Goal: Check status: Check status

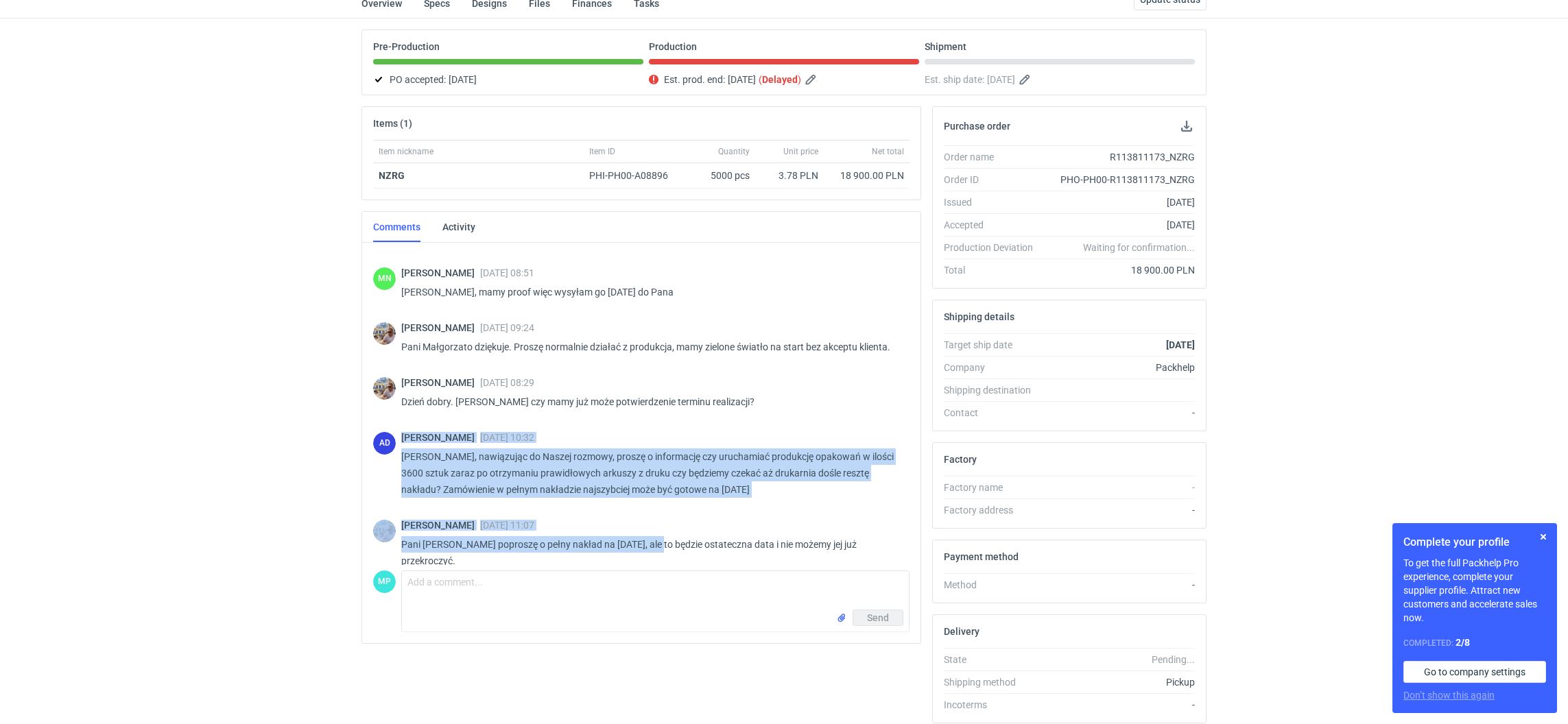
scroll to position [944, 0]
drag, startPoint x: 400, startPoint y: 433, endPoint x: 886, endPoint y: 544, distance: 498.5
click at [886, 544] on div "Michał Palasek 07 Aug 2025 14:14 Dzień dobry. Wycena CAXD - 2. Poprzednie zamów…" at bounding box center [641, 402] width 536 height 325
copy div "Anita Dolczewska 22 Aug 2025 10:32 Panie Michale, nawiązując do Naszej rozmowy,…"
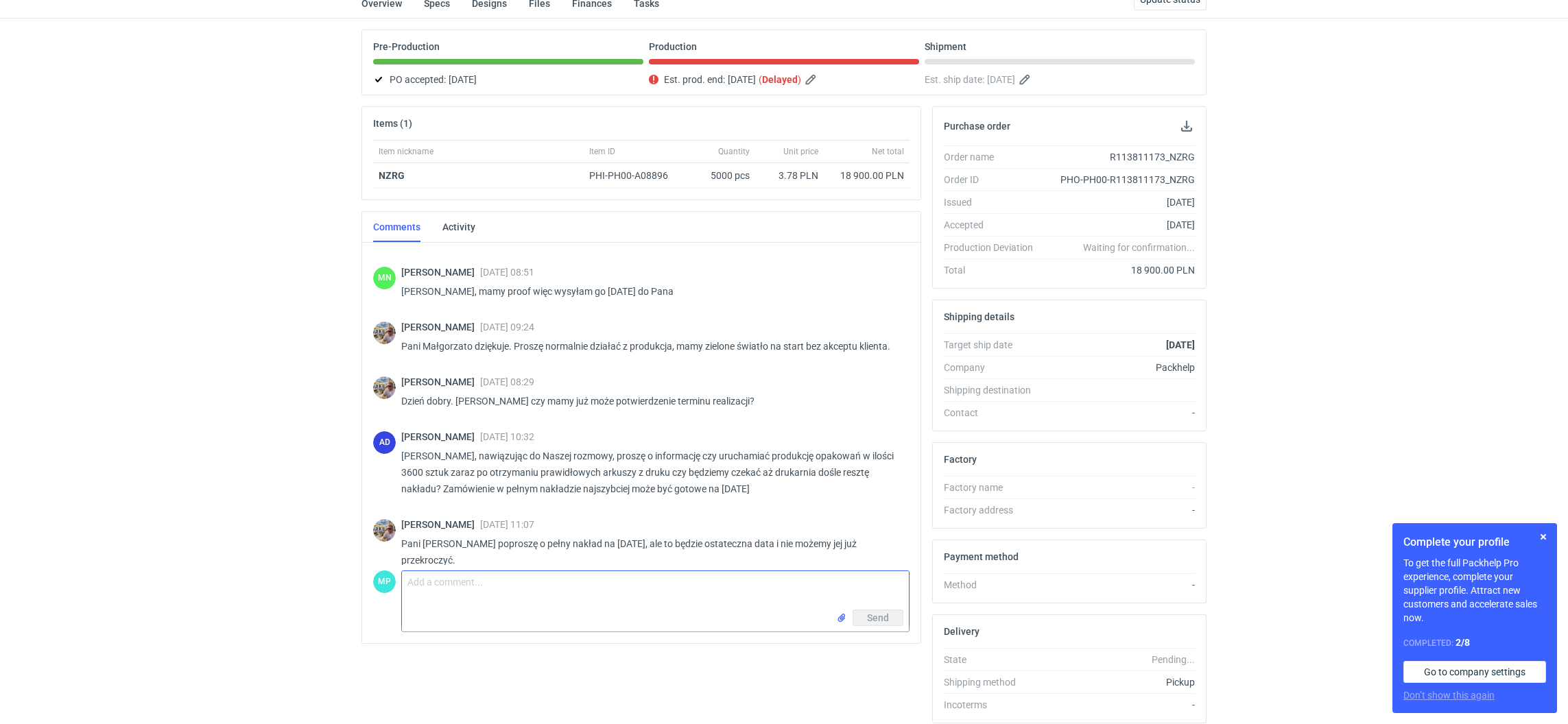
click at [480, 601] on textarea "Comment message" at bounding box center [655, 590] width 507 height 38
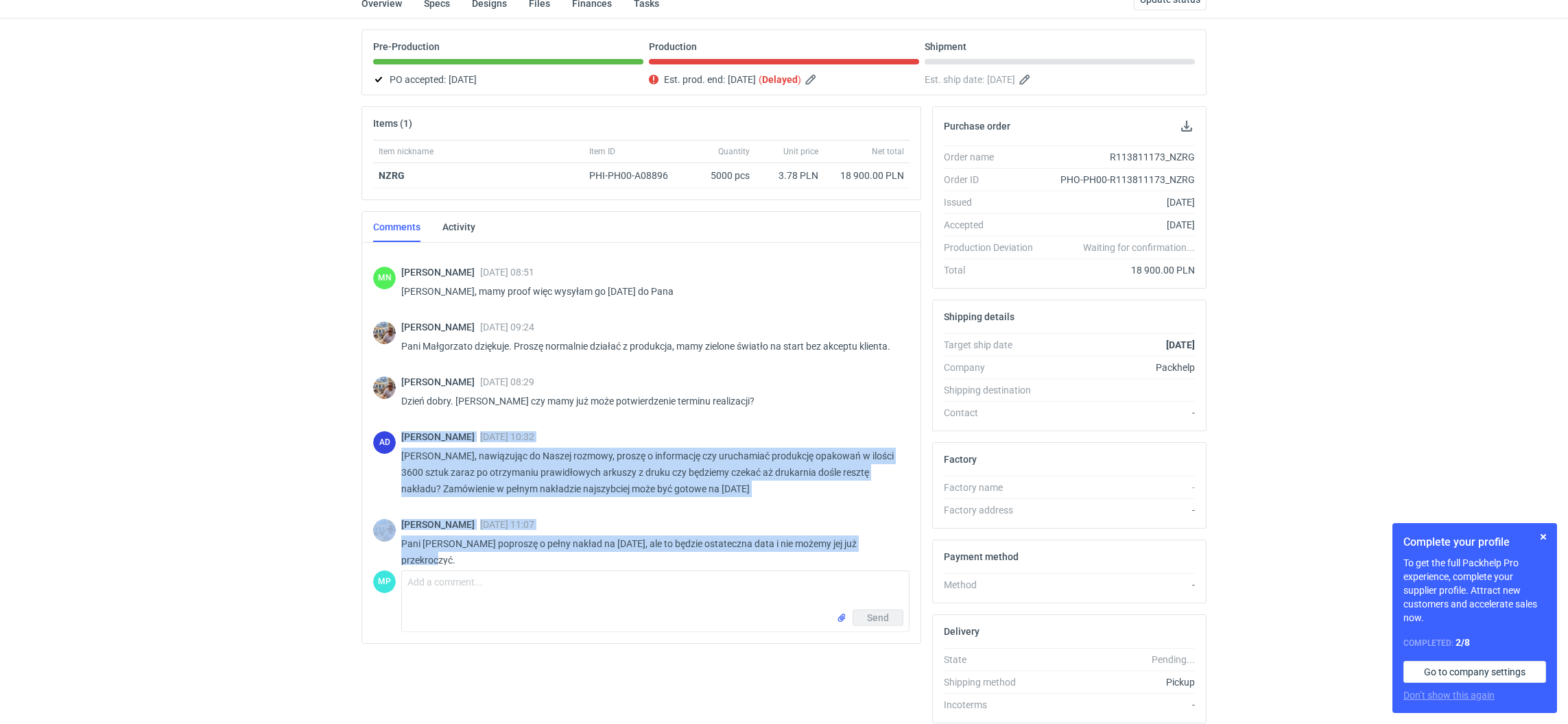
drag, startPoint x: 401, startPoint y: 429, endPoint x: 904, endPoint y: 542, distance: 515.5
click at [904, 542] on div "Michał Palasek 07 Aug 2025 14:14 Dzień dobry. Wycena CAXD - 2. Poprzednie zamów…" at bounding box center [641, 402] width 536 height 325
copy div "Anita Dolczewska 22 Aug 2025 10:32 Panie Michale, nawiązując do Naszej rozmowy,…"
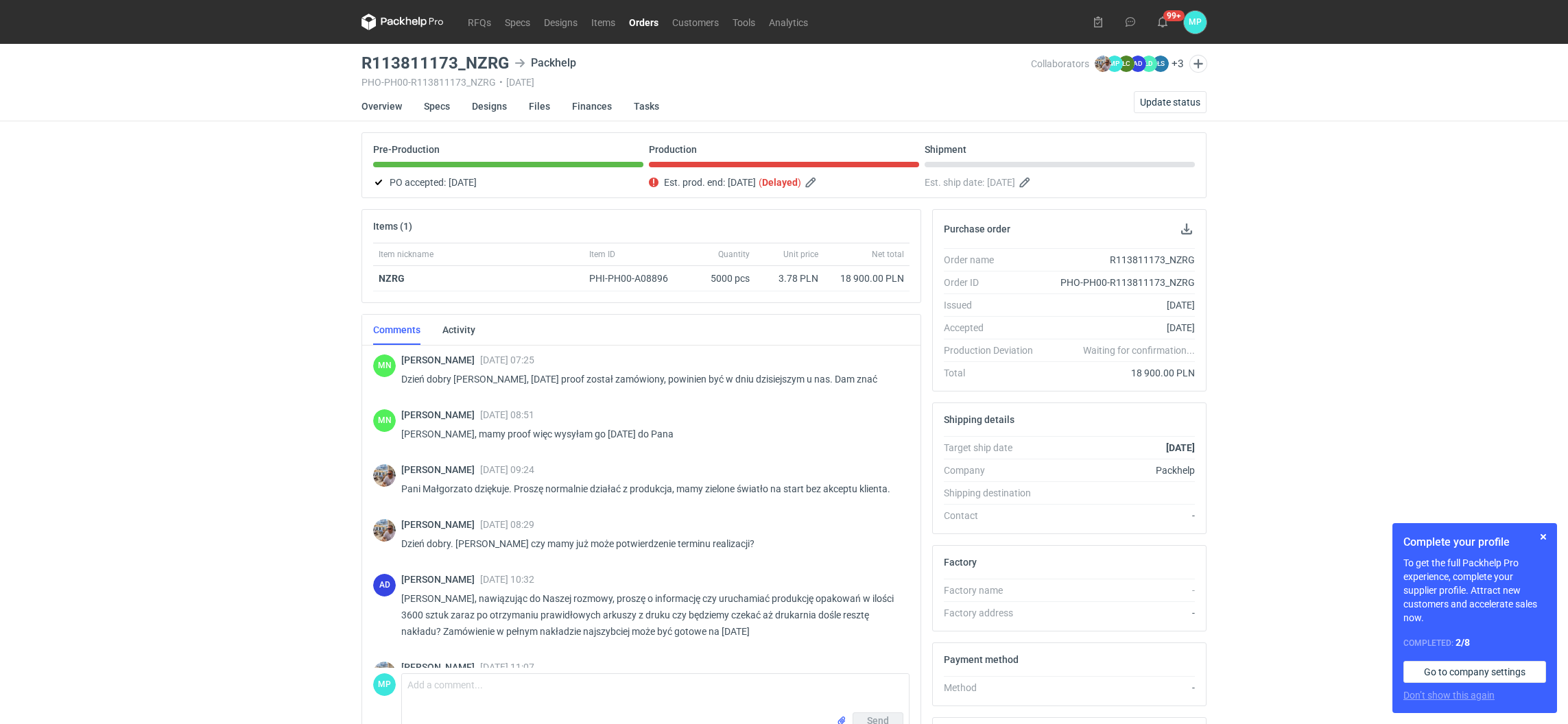
scroll to position [943, 0]
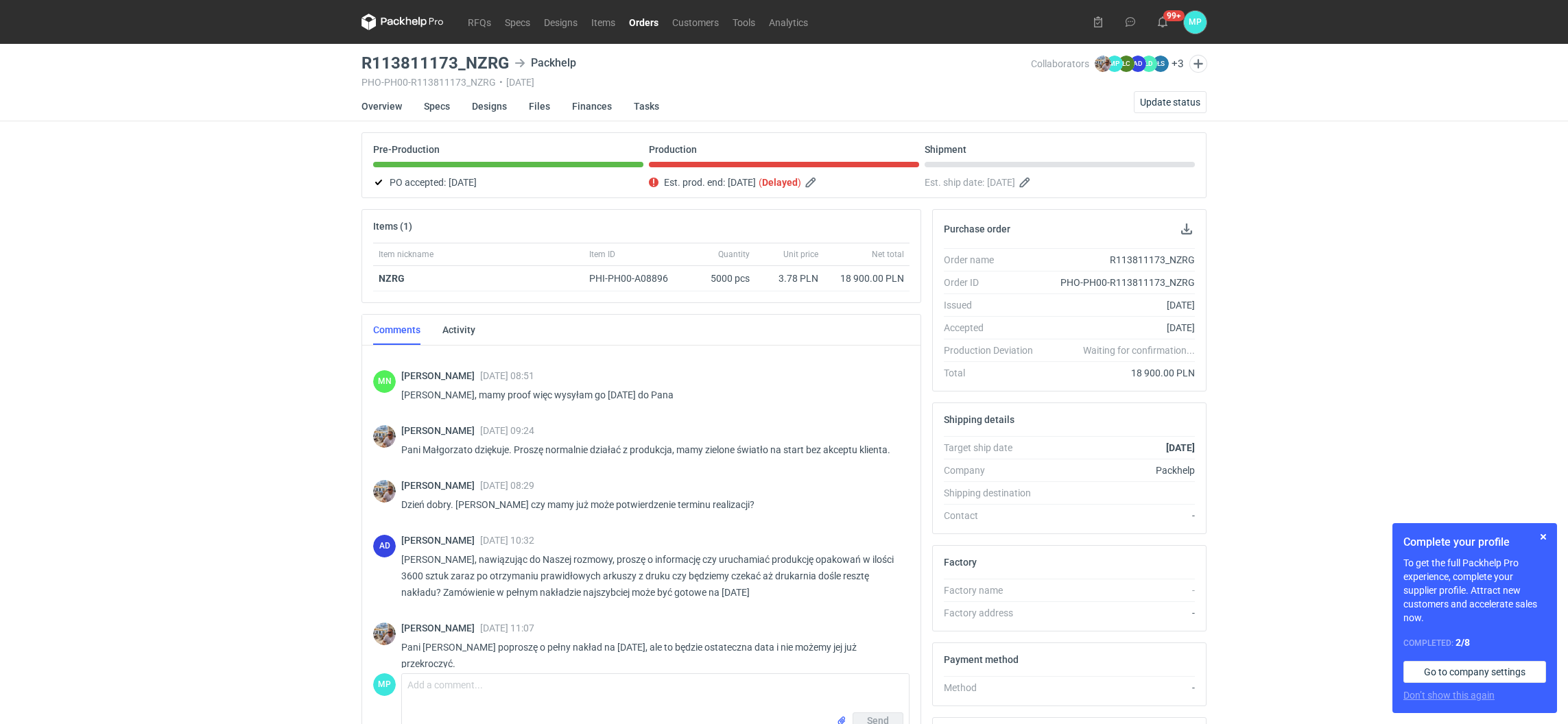
click at [650, 24] on link "Orders" at bounding box center [644, 22] width 43 height 16
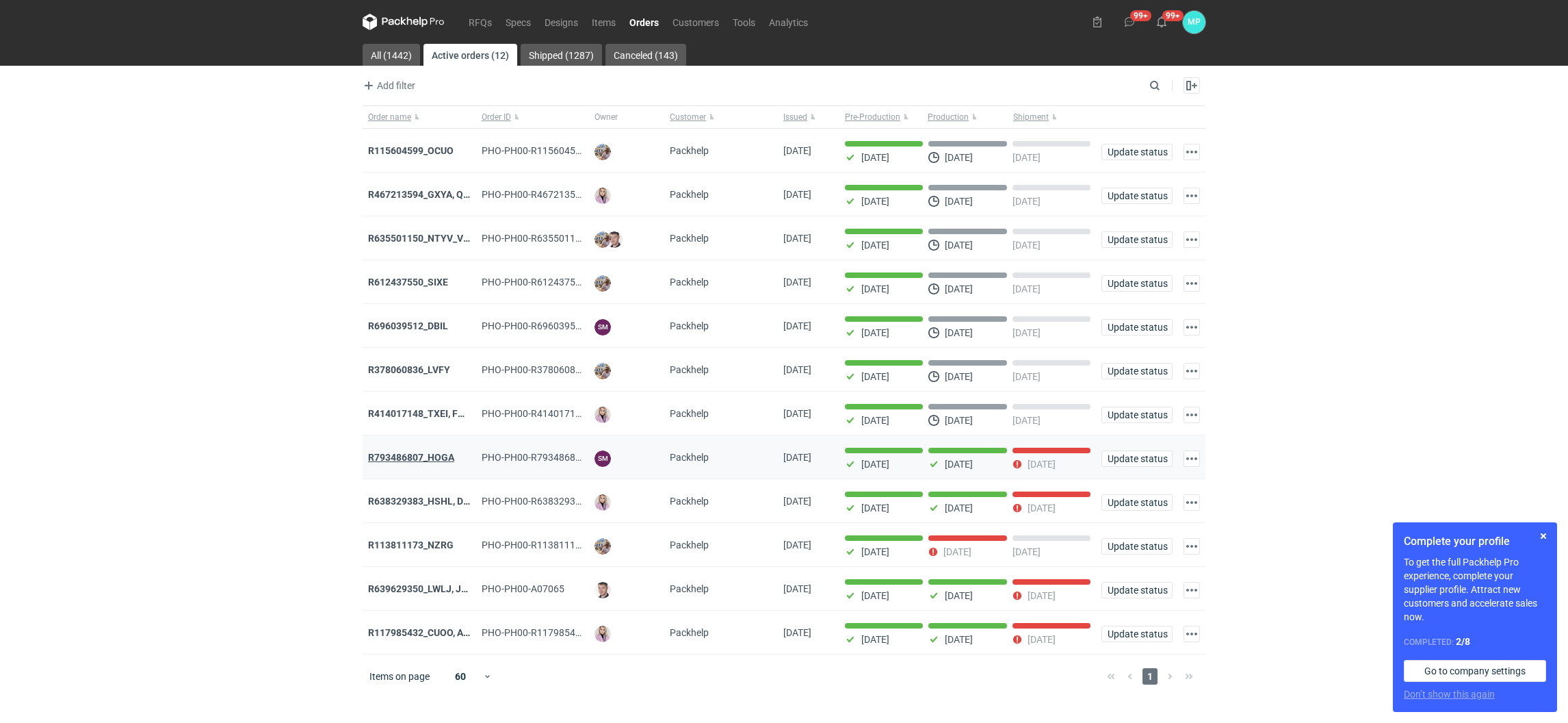
click at [434, 462] on strong "R793486807_HOGA" at bounding box center [411, 457] width 86 height 11
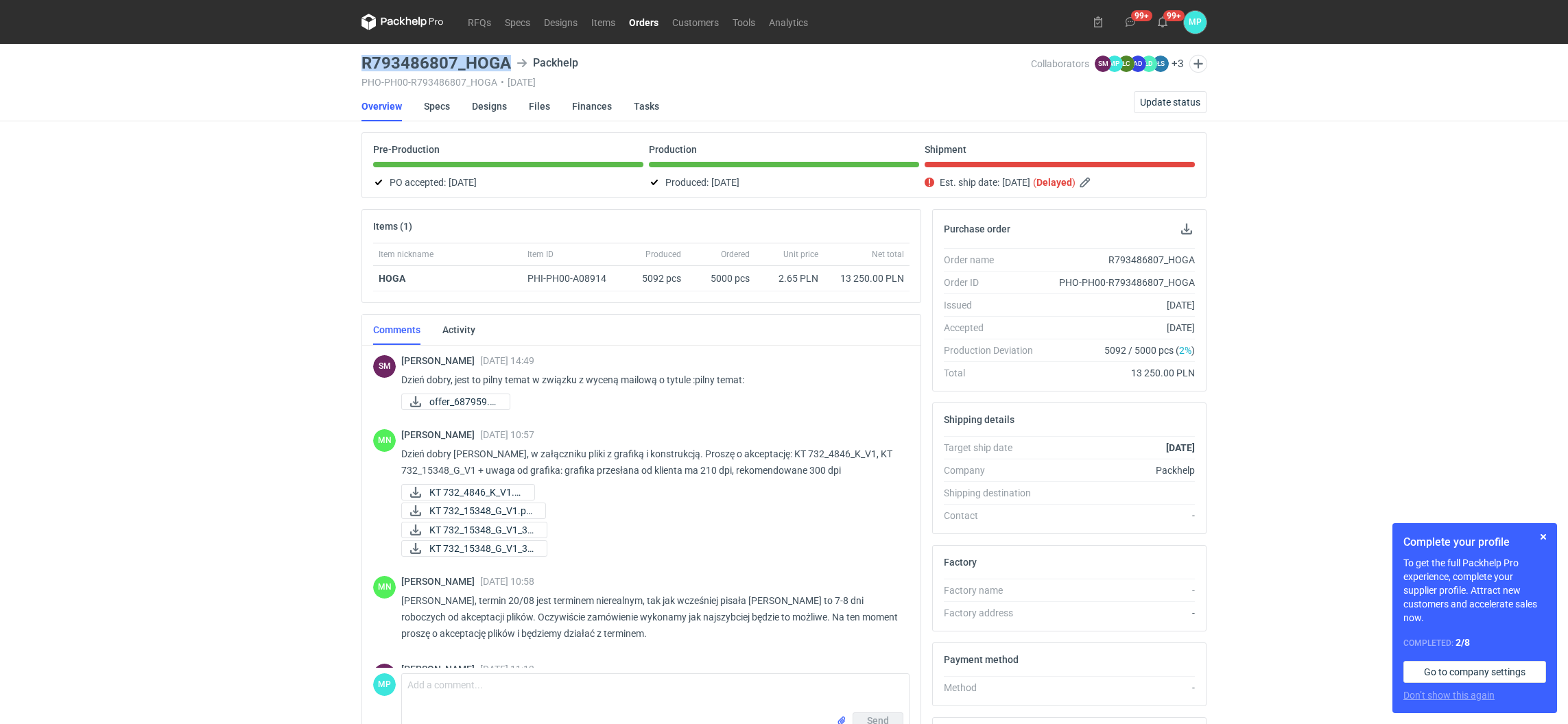
drag, startPoint x: 363, startPoint y: 56, endPoint x: 525, endPoint y: 64, distance: 162.2
click at [525, 64] on div "R793486807_HOGA Packhelp" at bounding box center [696, 63] width 670 height 16
click at [643, 22] on link "Orders" at bounding box center [644, 22] width 43 height 16
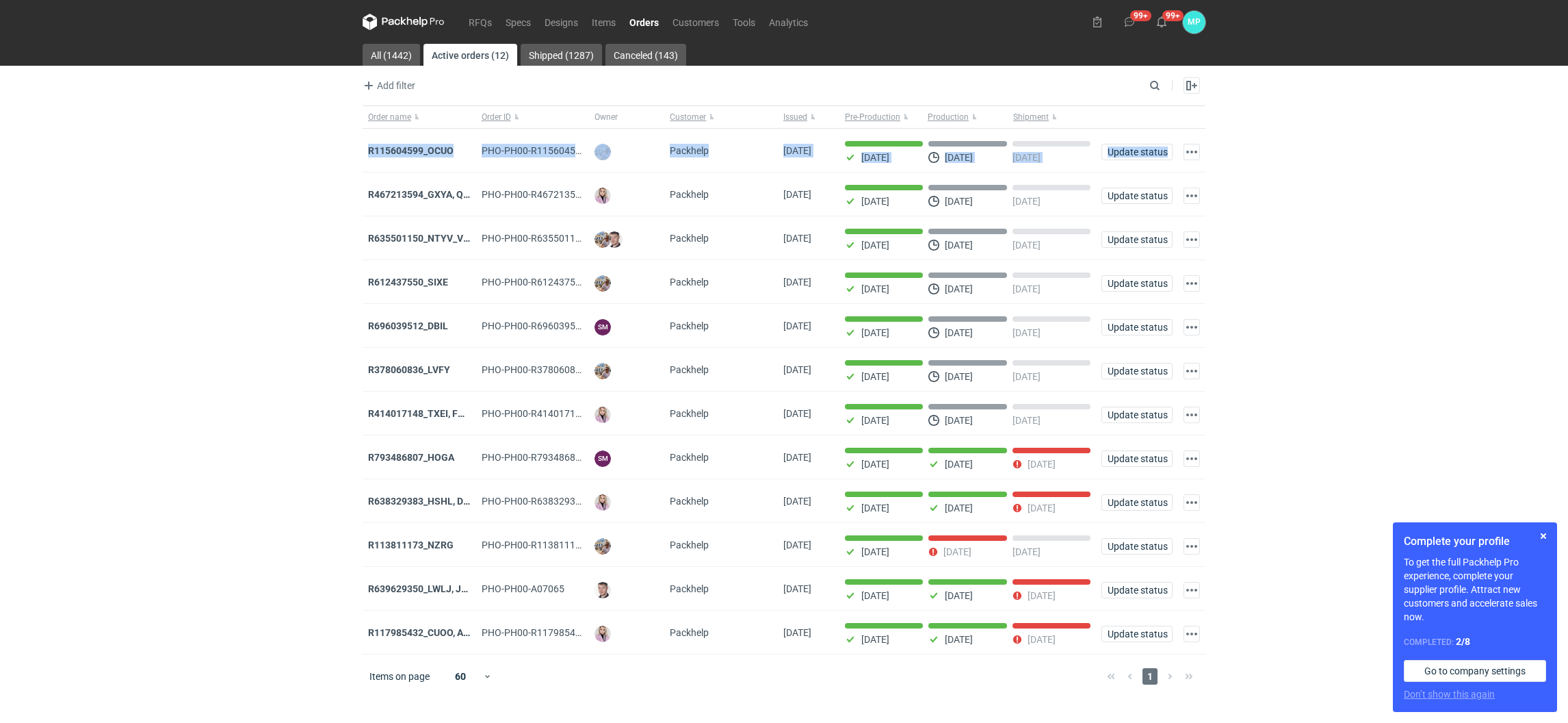
drag, startPoint x: 337, startPoint y: 143, endPoint x: 319, endPoint y: 206, distance: 65.5
click at [319, 206] on div "RFQs Specs Designs Items Orders Customers Tools Analytics 99+ 99+ MP [PERSON_NA…" at bounding box center [784, 361] width 1568 height 723
drag, startPoint x: 319, startPoint y: 205, endPoint x: 304, endPoint y: 173, distance: 35.3
click at [304, 173] on div "RFQs Specs Designs Items Orders Customers Tools Analytics 99+ 99+ MP [PERSON_NA…" at bounding box center [784, 361] width 1568 height 723
click at [288, 179] on div "RFQs Specs Designs Items Orders Customers Tools Analytics 99+ 99+ MP [PERSON_NA…" at bounding box center [784, 361] width 1568 height 723
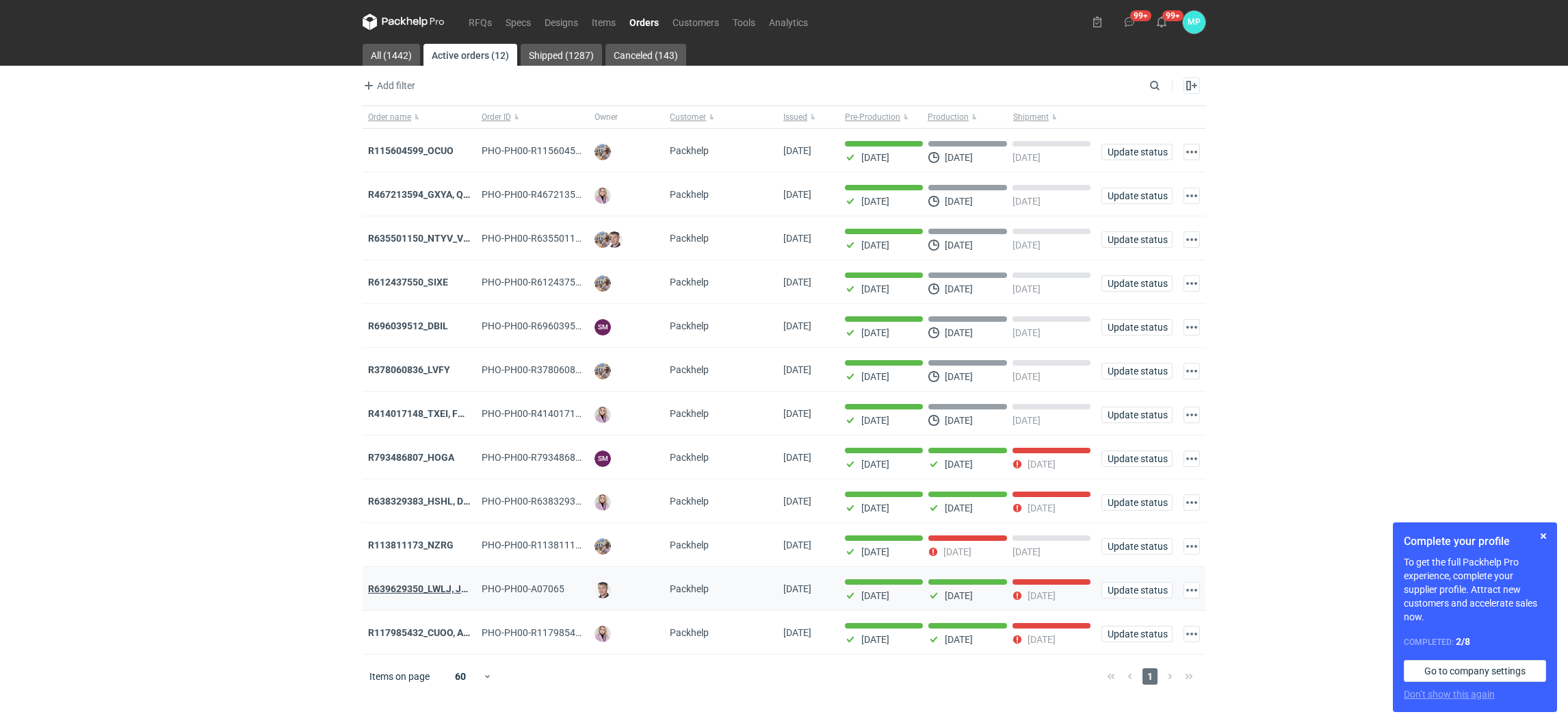
click at [437, 594] on strong "R639629350_LWLJ, JGWC" at bounding box center [425, 589] width 114 height 11
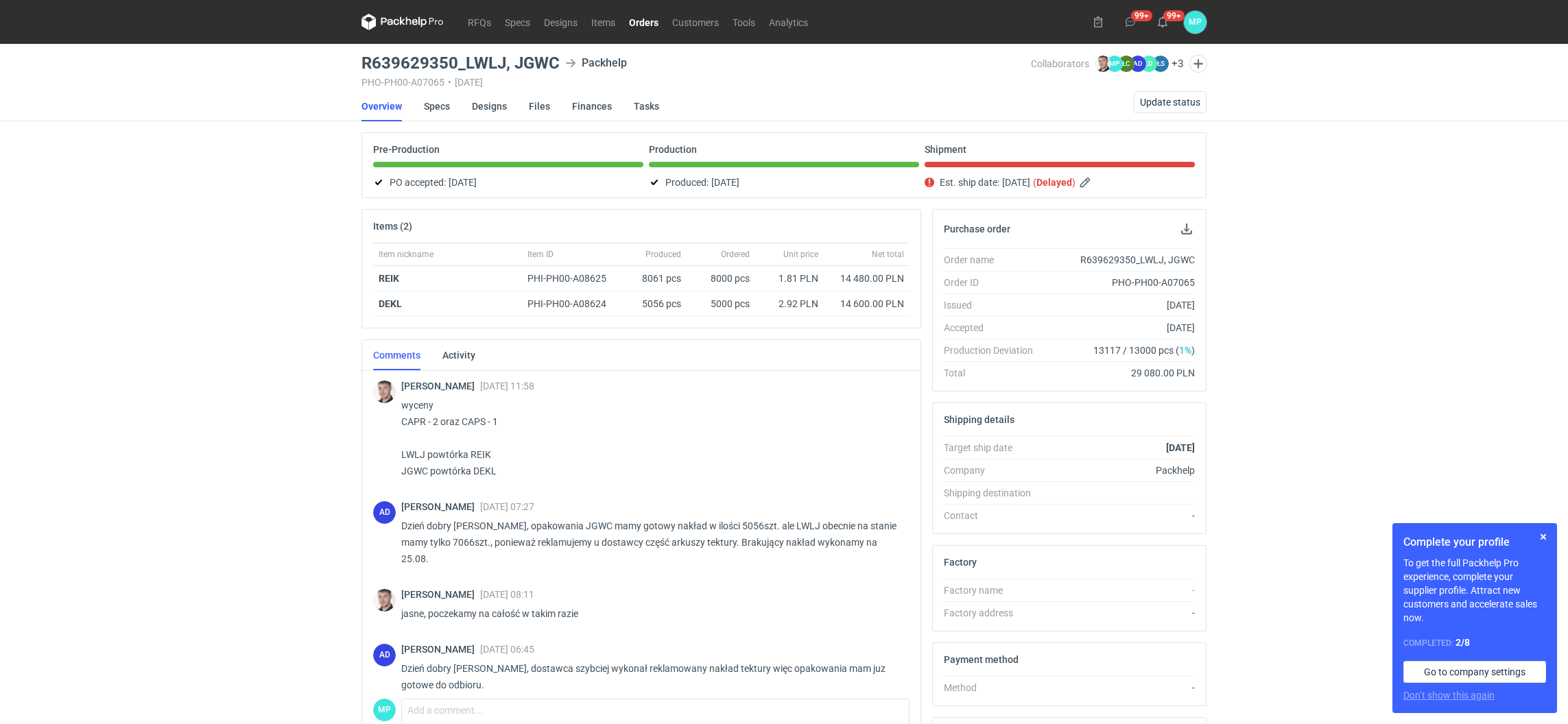
click at [653, 17] on link "Orders" at bounding box center [644, 22] width 43 height 16
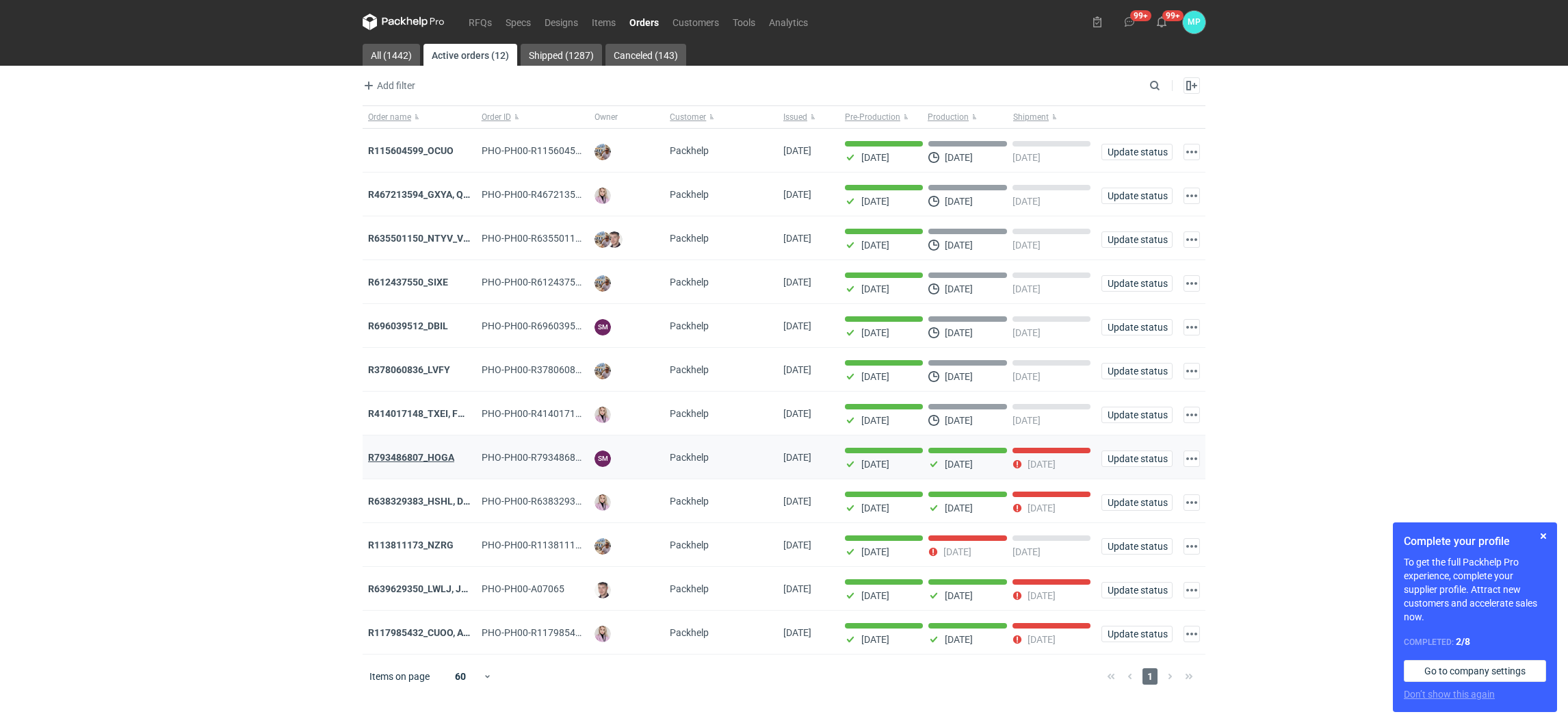
click at [437, 462] on strong "R793486807_HOGA" at bounding box center [411, 457] width 86 height 11
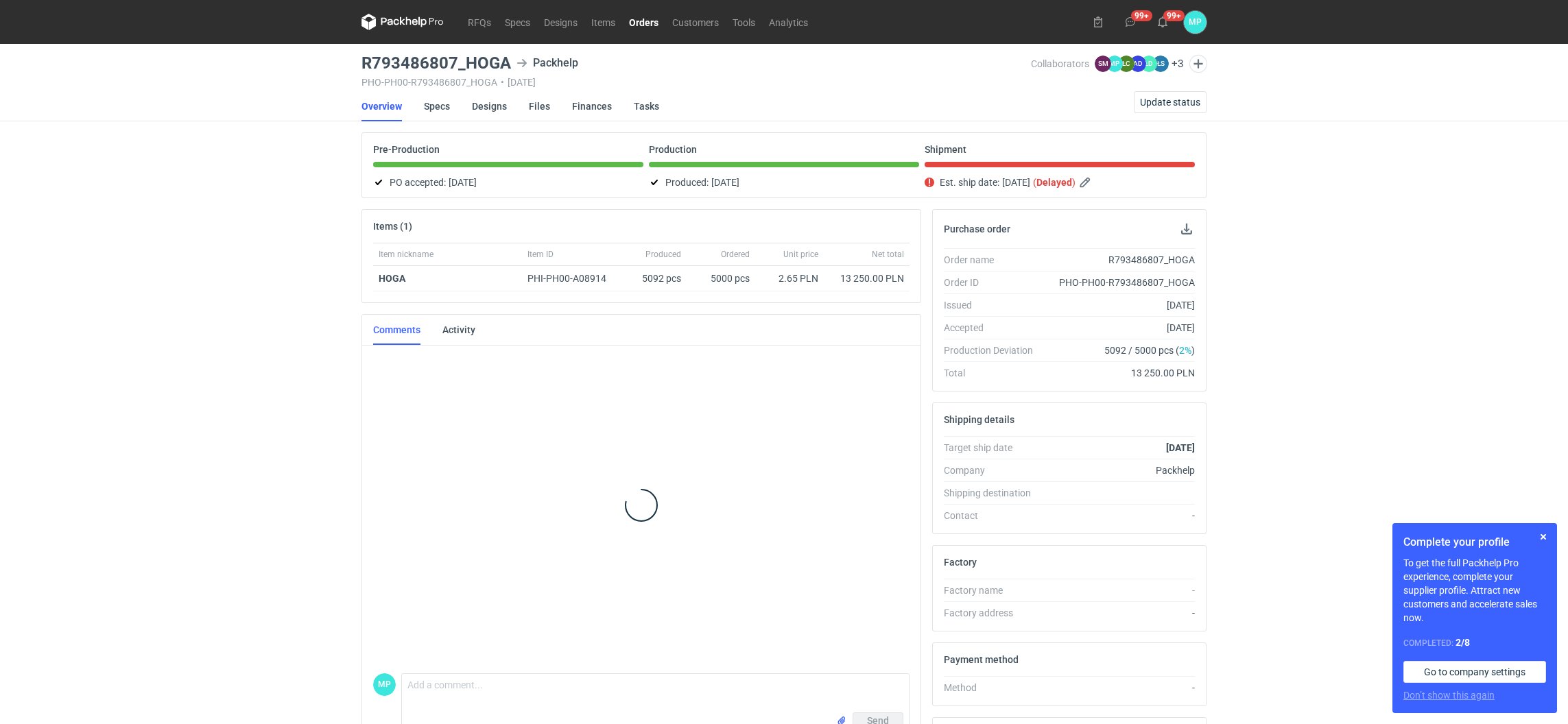
scroll to position [239, 0]
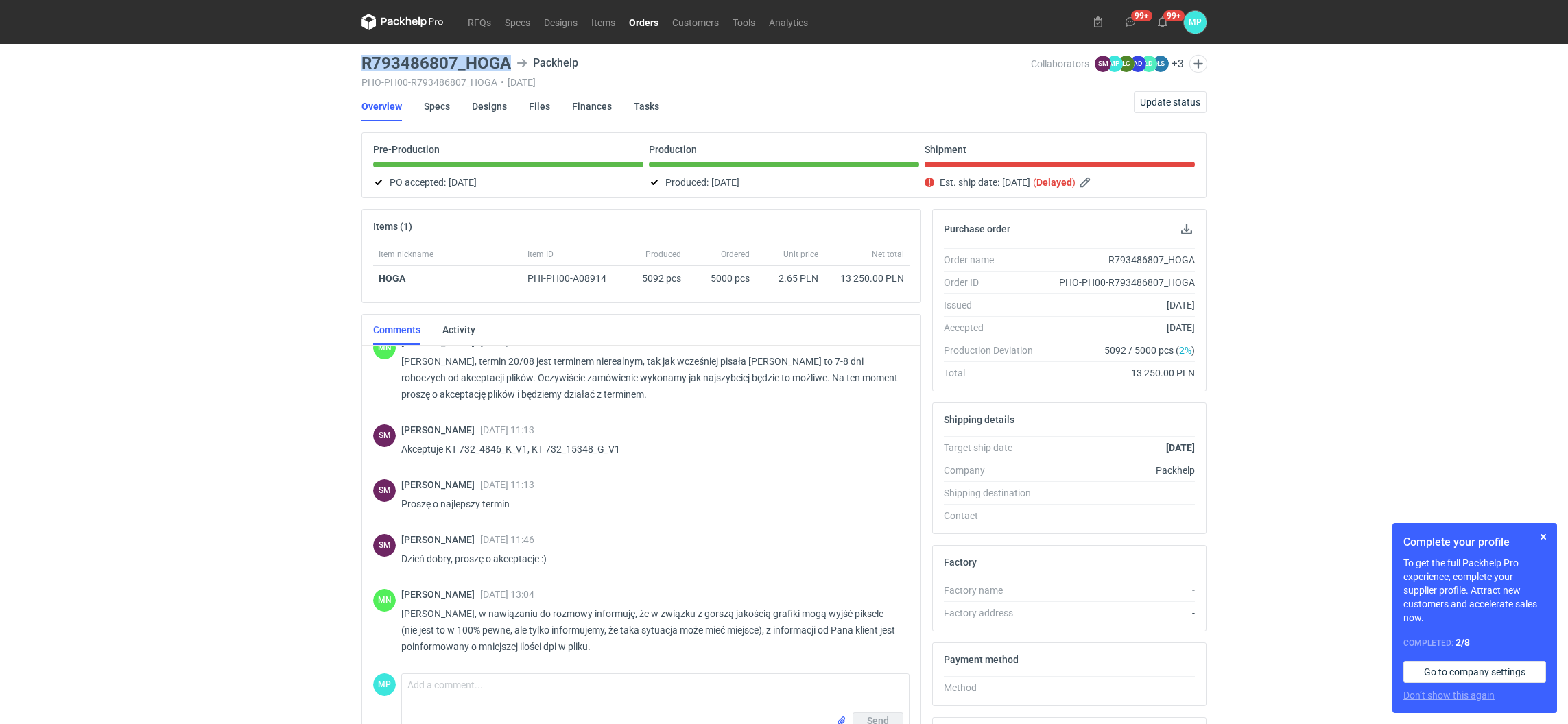
drag, startPoint x: 504, startPoint y: 64, endPoint x: 347, endPoint y: 62, distance: 157.0
click at [347, 62] on div "RFQs Specs Designs Items Orders Customers Tools Analytics 99+ 99+ MP [PERSON_NA…" at bounding box center [784, 362] width 1568 height 724
copy h3 "R793486807_HOGA"
click at [1162, 104] on span "Update status" at bounding box center [1170, 102] width 61 height 10
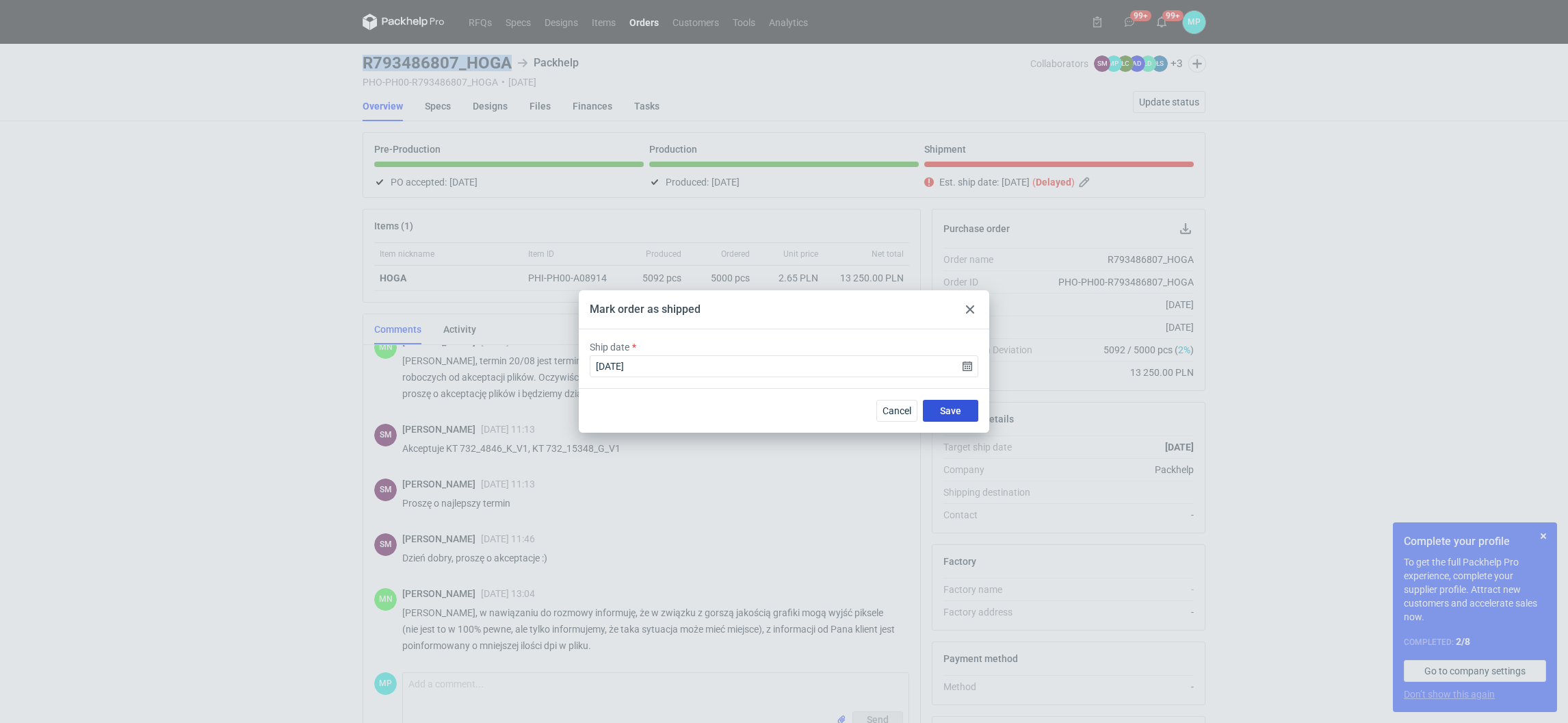
click at [956, 413] on span "Save" at bounding box center [950, 411] width 21 height 10
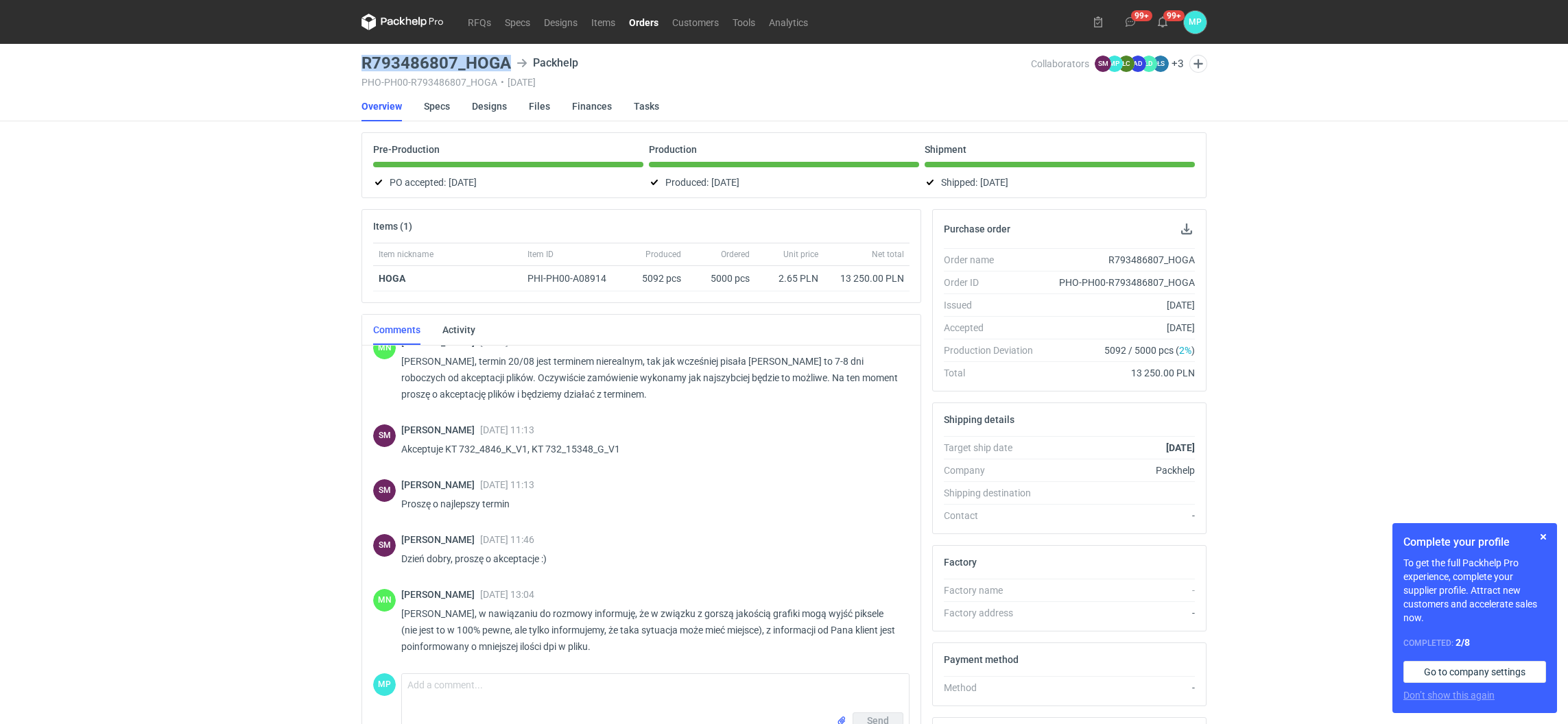
click at [653, 23] on link "Orders" at bounding box center [644, 22] width 43 height 16
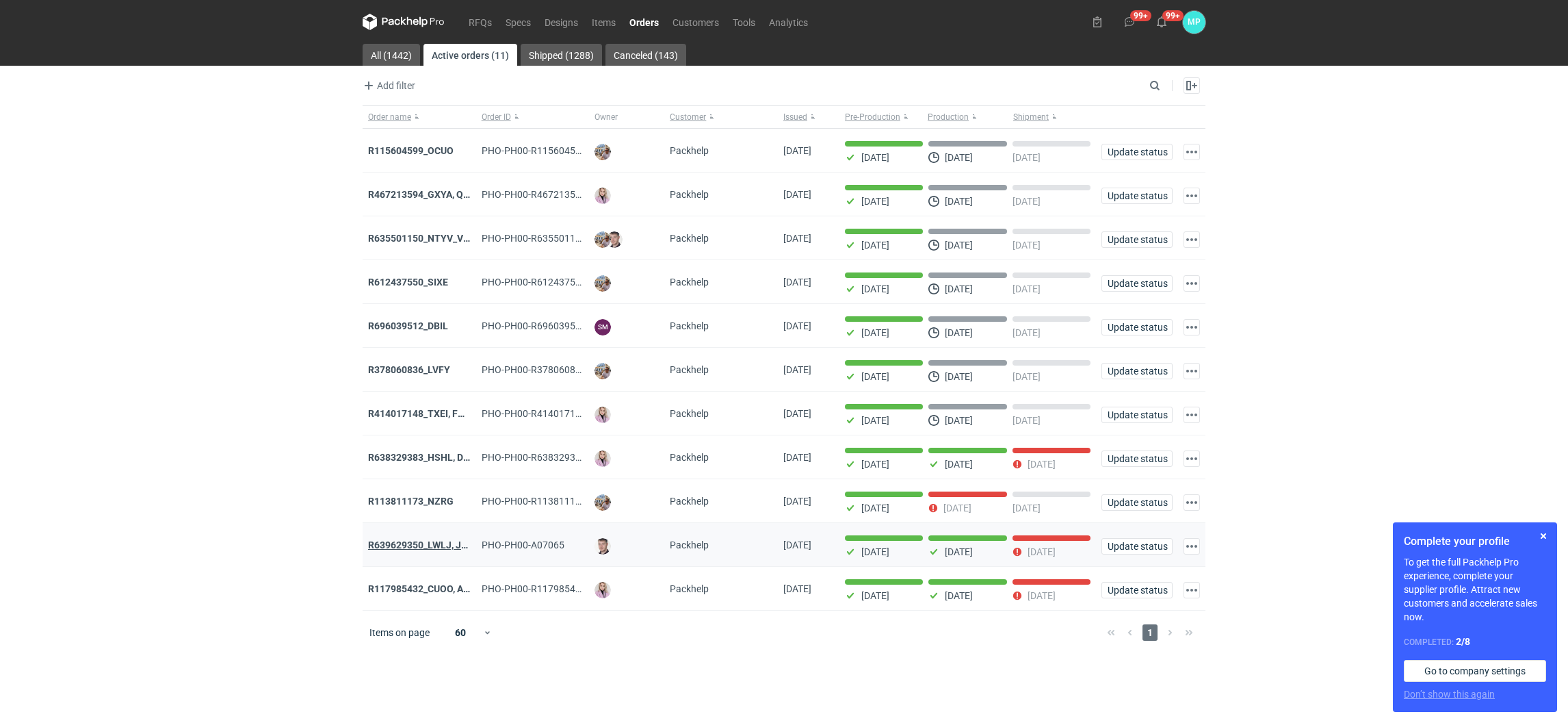
click at [437, 550] on strong "R639629350_LWLJ, JGWC" at bounding box center [425, 544] width 114 height 11
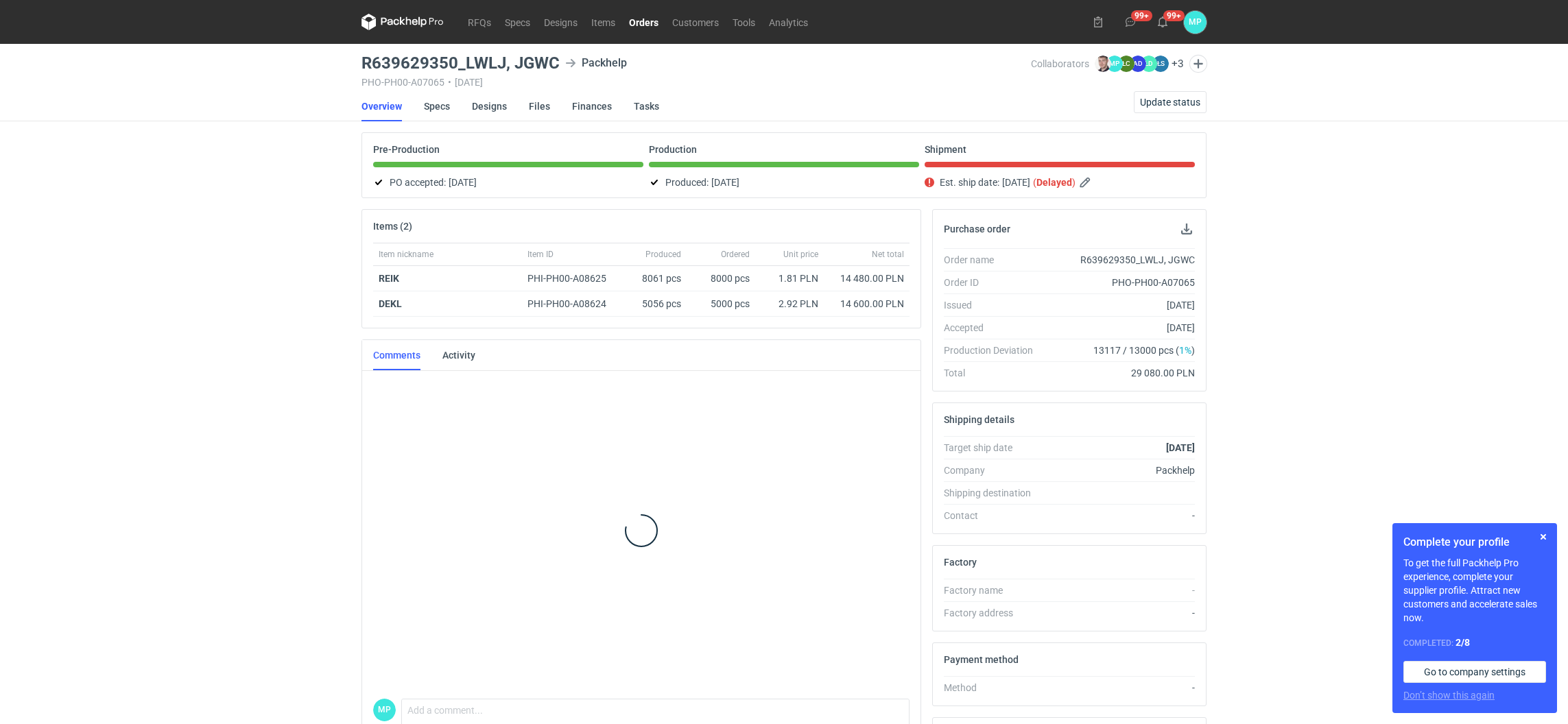
scroll to position [13, 0]
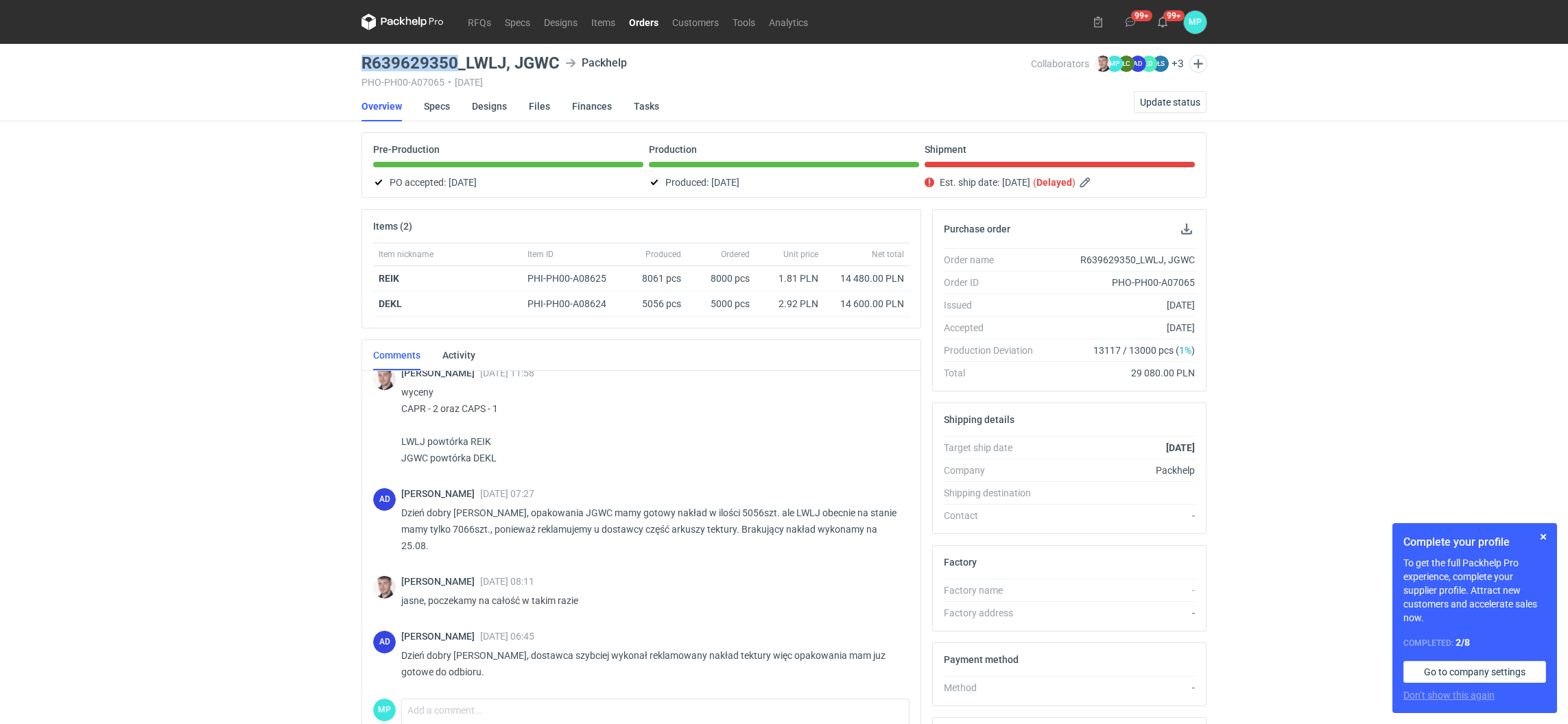
drag, startPoint x: 360, startPoint y: 60, endPoint x: 454, endPoint y: 59, distance: 94.0
click at [454, 59] on main "R639629350_LWLJ, JGWC Packhelp PHO-PH00-A07065 • [DATE] Collaborators [PERSON_N…" at bounding box center [784, 462] width 856 height 837
copy h3 "R639629350"
click at [1159, 105] on span "Update status" at bounding box center [1170, 102] width 61 height 10
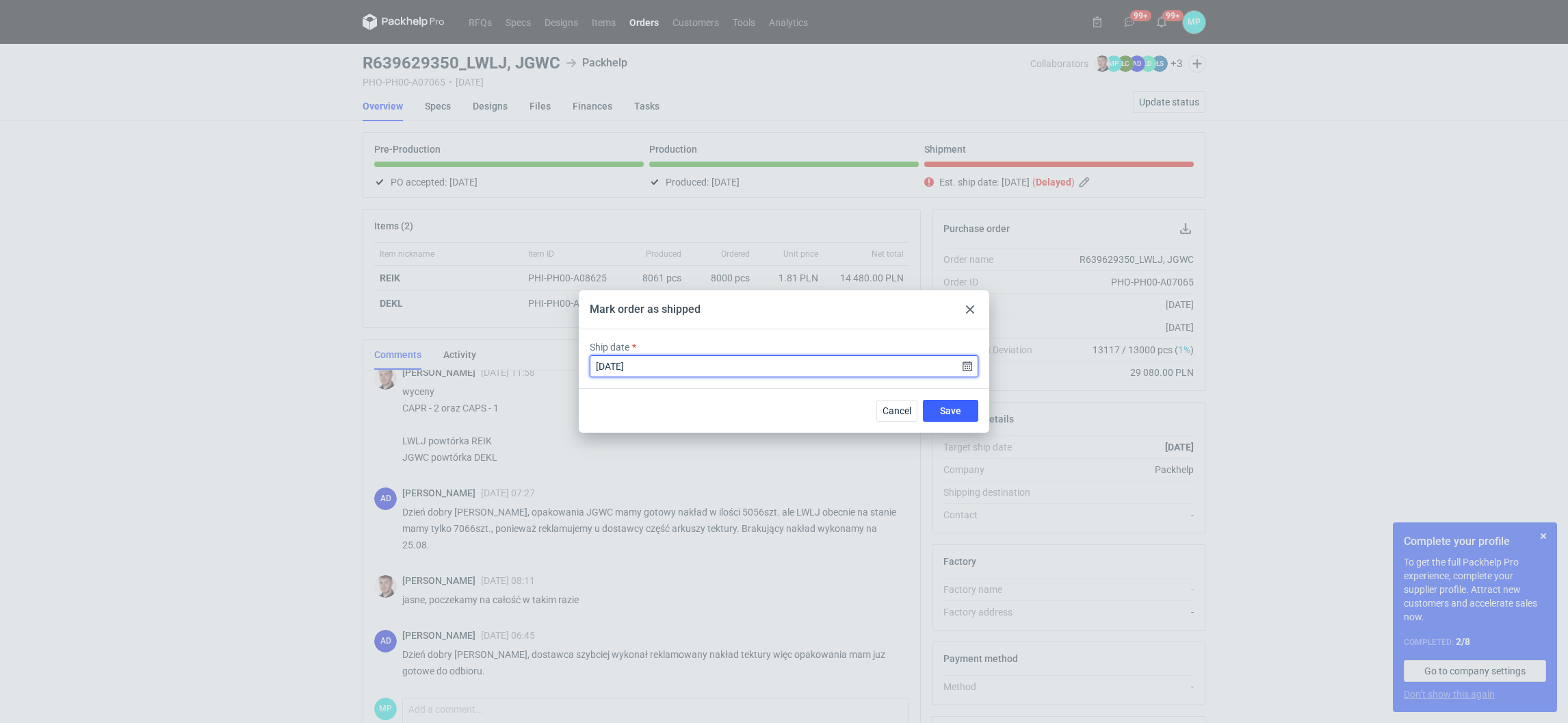
click at [715, 369] on input "[DATE]" at bounding box center [784, 366] width 388 height 22
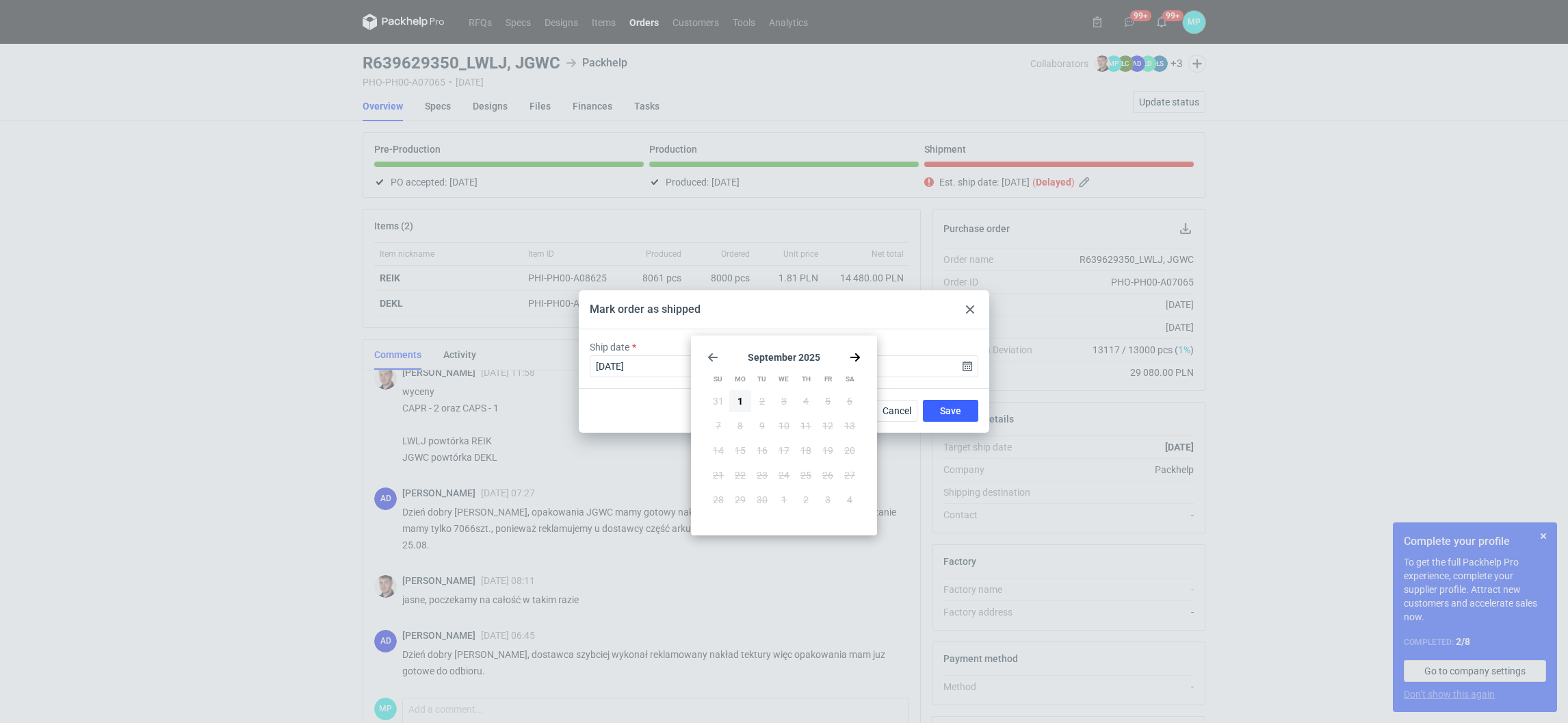
click at [853, 359] on icon "Go forward 1 month" at bounding box center [855, 357] width 11 height 11
click at [718, 354] on section "[DATE]" at bounding box center [784, 357] width 154 height 11
click at [715, 354] on icon "Go back 1 month" at bounding box center [712, 357] width 11 height 11
click at [757, 500] on span "26" at bounding box center [762, 499] width 11 height 14
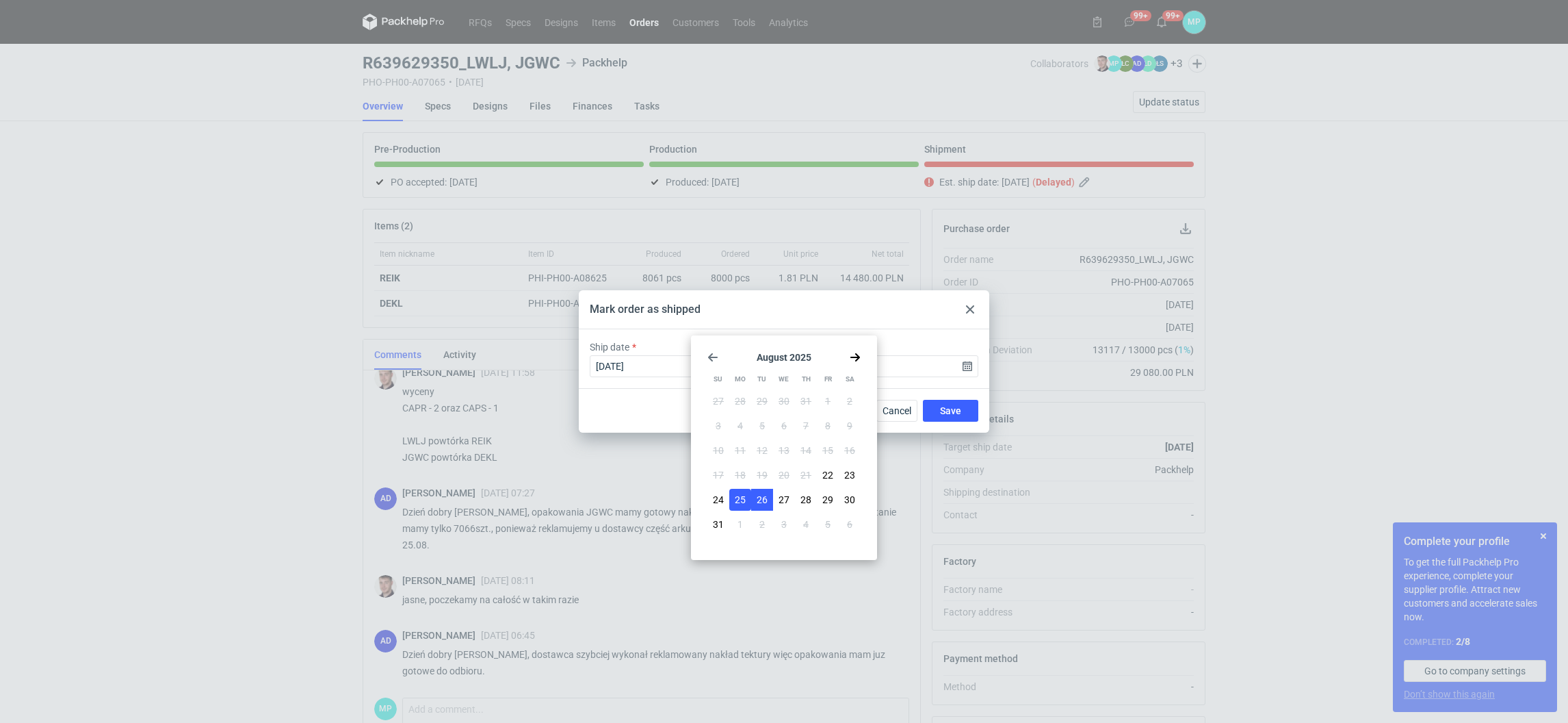
type input "[DATE]"
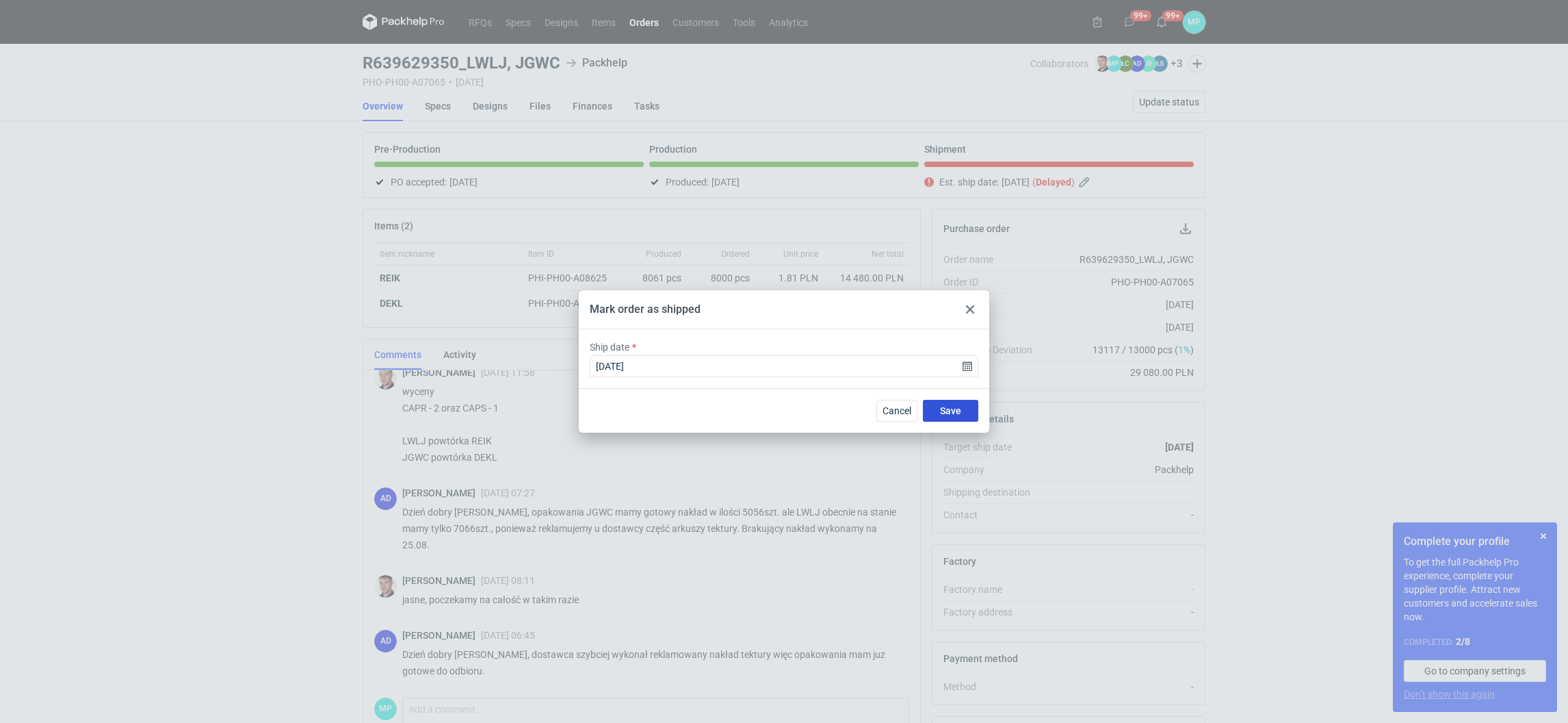
click at [945, 414] on span "Save" at bounding box center [950, 411] width 21 height 10
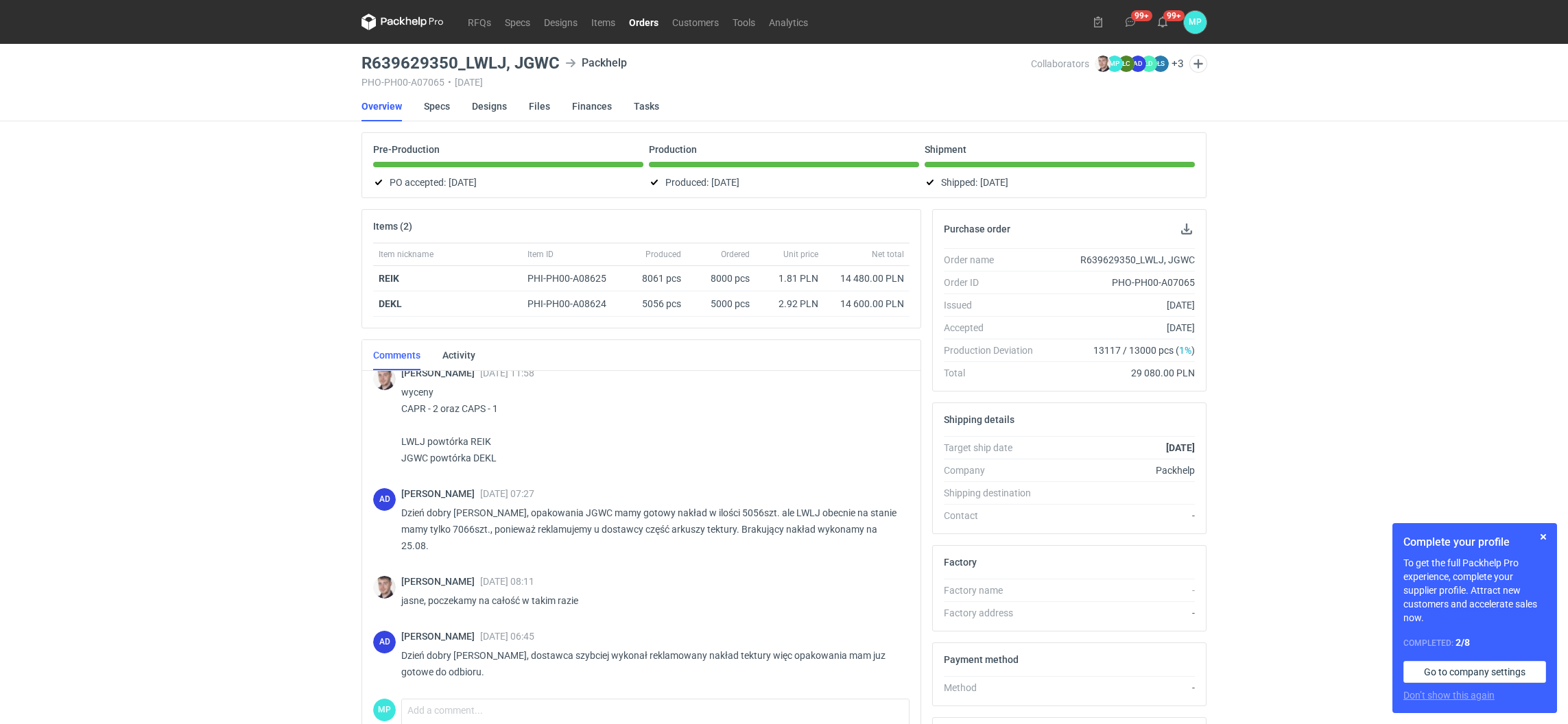
click at [643, 30] on link "Orders" at bounding box center [644, 22] width 43 height 16
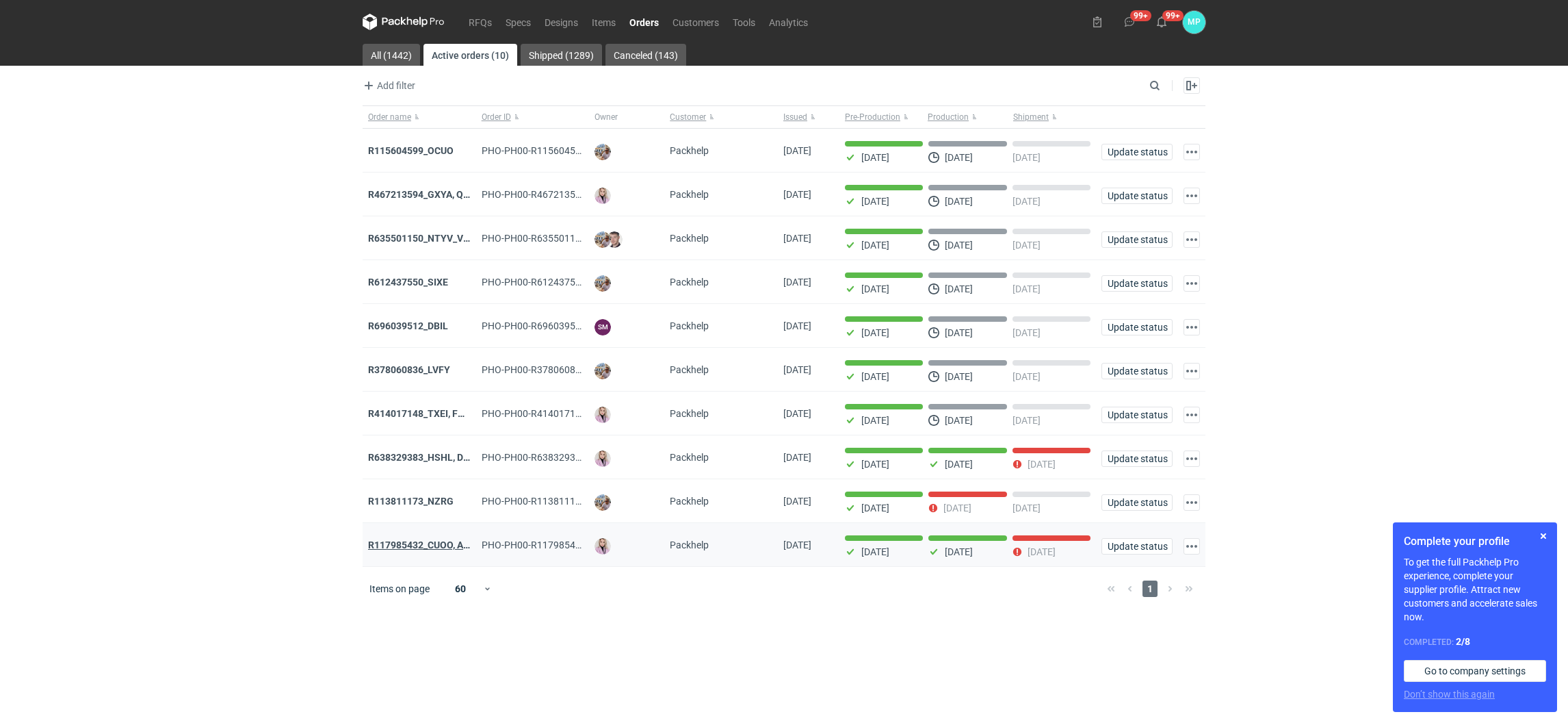
click at [433, 545] on strong "R117985432_CUOO, AZGB, OQAV" at bounding box center [440, 544] width 144 height 11
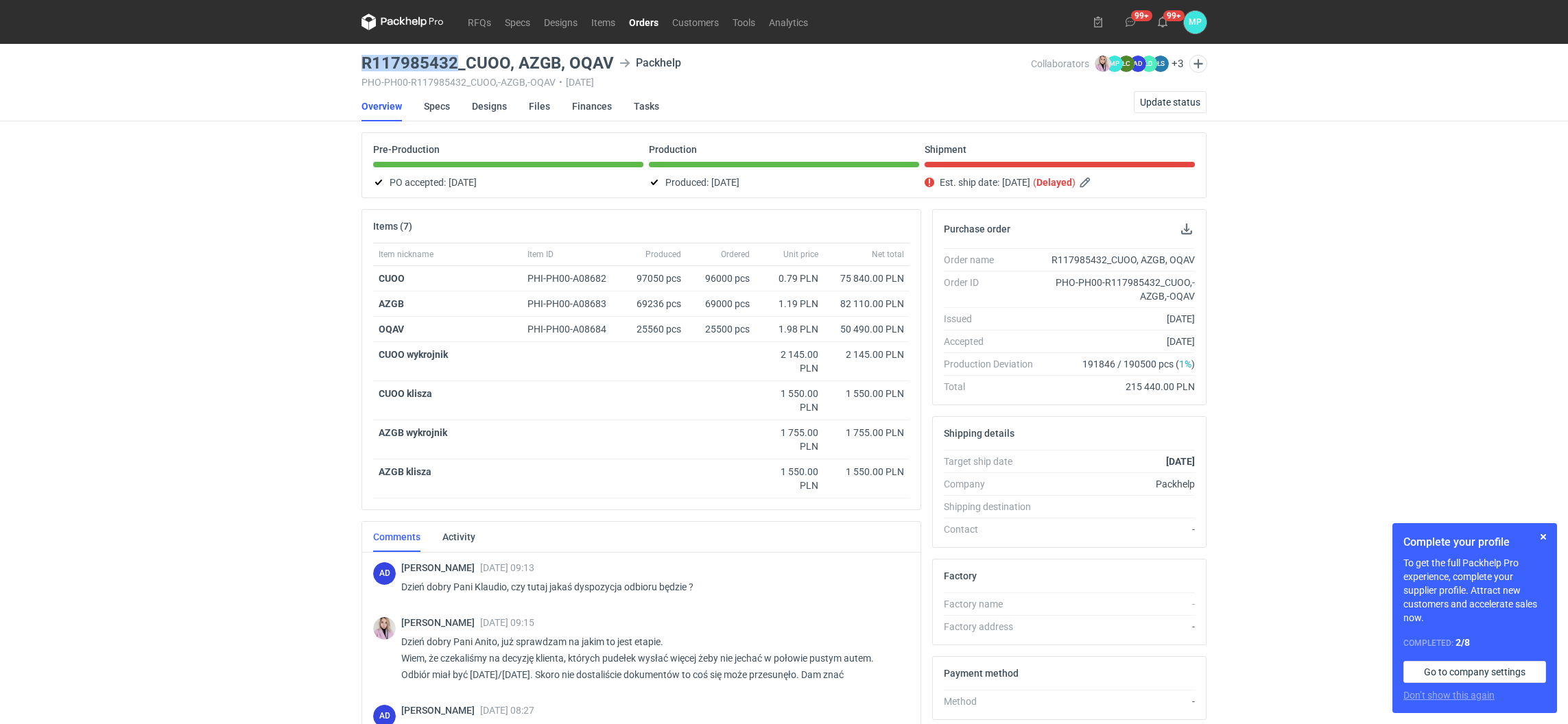
drag, startPoint x: 364, startPoint y: 58, endPoint x: 454, endPoint y: 65, distance: 90.3
click at [454, 65] on h3 "R117985432_CUOO, AZGB, OQAV" at bounding box center [487, 63] width 252 height 16
copy h3 "R117985432"
click at [641, 23] on link "Orders" at bounding box center [644, 22] width 43 height 16
